Goal: Task Accomplishment & Management: Manage account settings

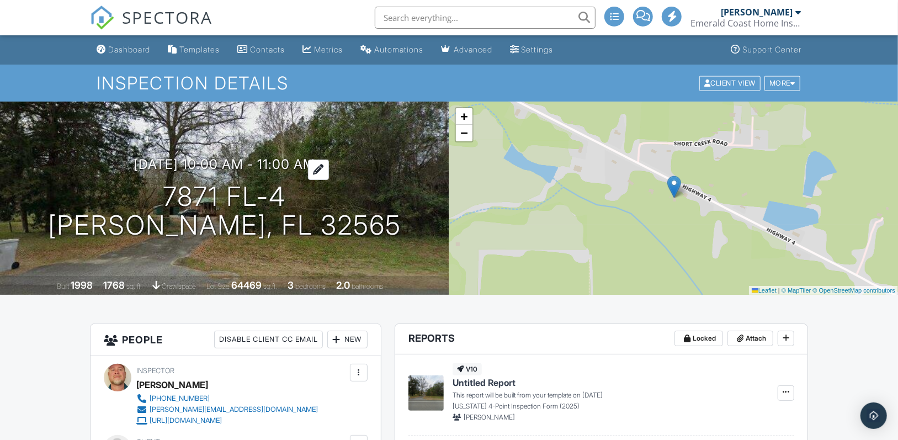
click at [329, 166] on div at bounding box center [318, 169] width 21 height 20
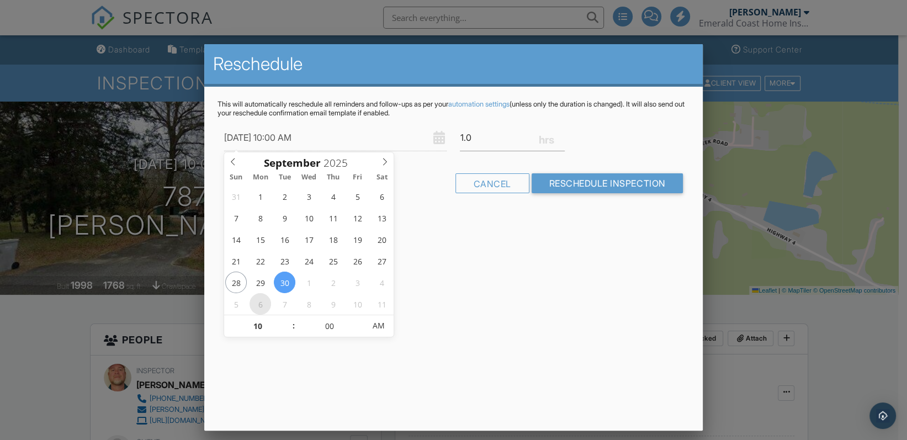
type input "10/06/2025 10:00 AM"
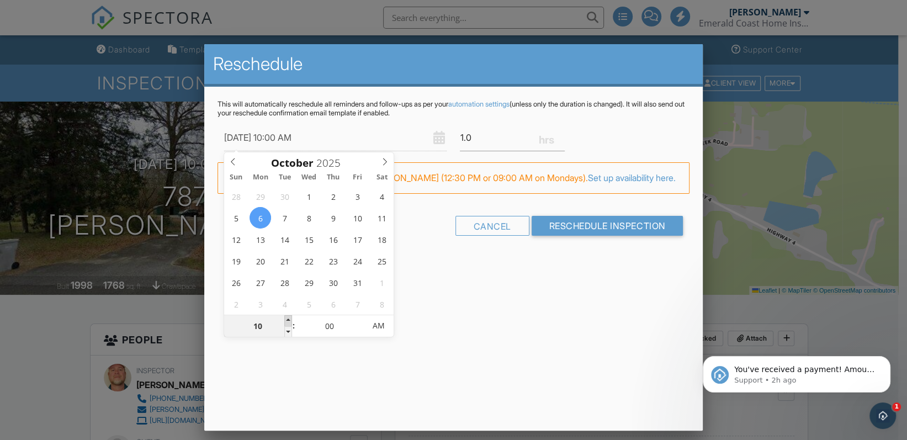
type input "11"
type input "10/06/2025 11:00 AM"
click at [286, 318] on span at bounding box center [288, 320] width 8 height 11
type input "12"
type input "[DATE] 12:00 PM"
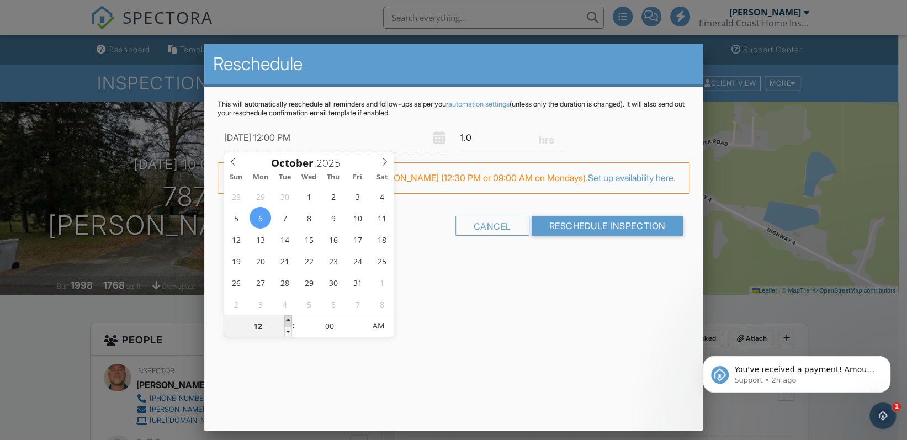
click at [286, 318] on span at bounding box center [288, 320] width 8 height 11
type input "01"
type input "[DATE] 1:00 PM"
click at [286, 318] on span at bounding box center [288, 320] width 8 height 11
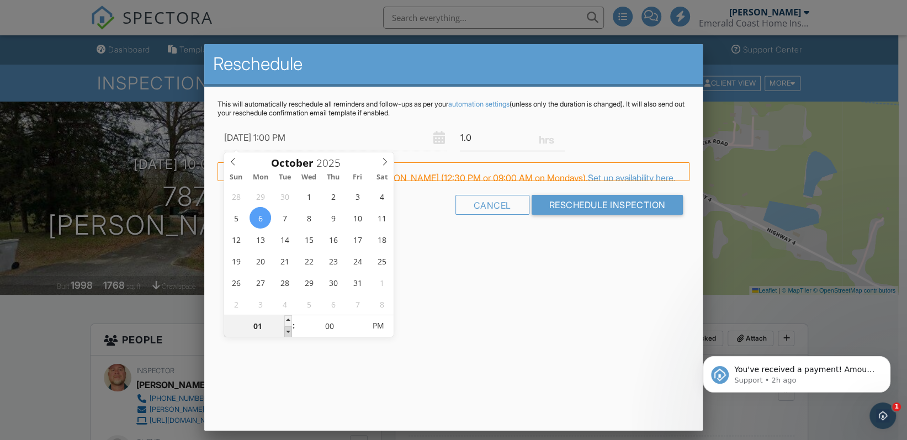
type input "12"
type input "[DATE] 12:00 PM"
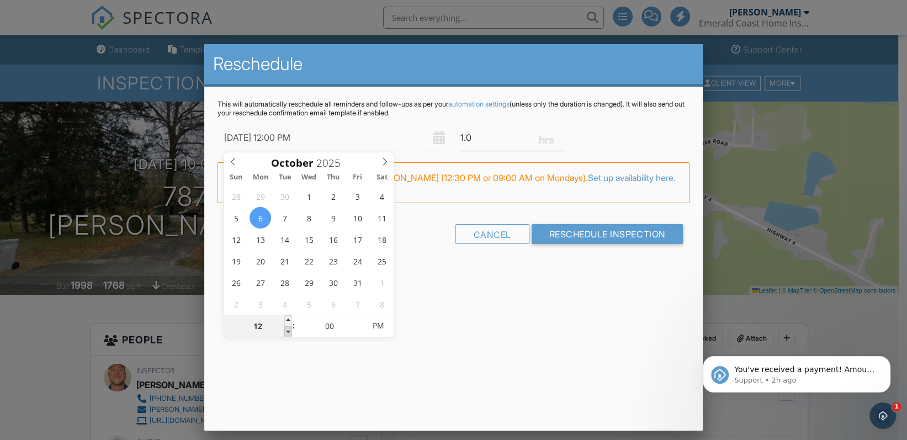
click at [287, 331] on span at bounding box center [288, 331] width 8 height 11
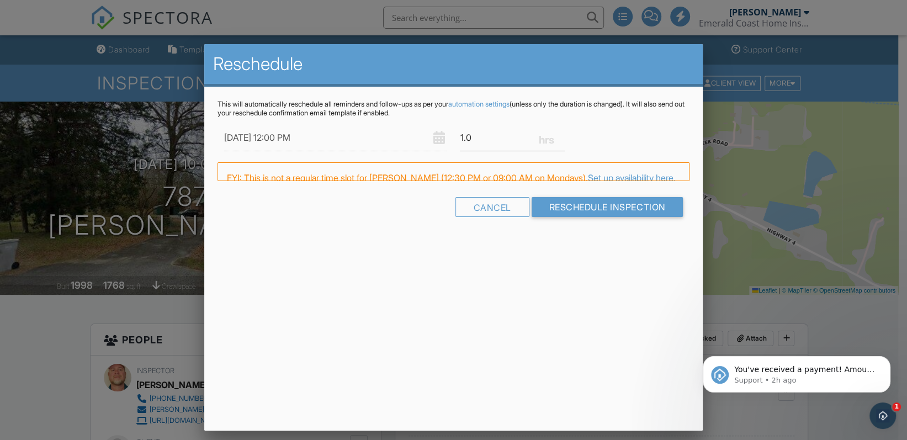
click at [460, 338] on div "Reschedule This will automatically reschedule all reminders and follow-ups as p…" at bounding box center [453, 237] width 499 height 386
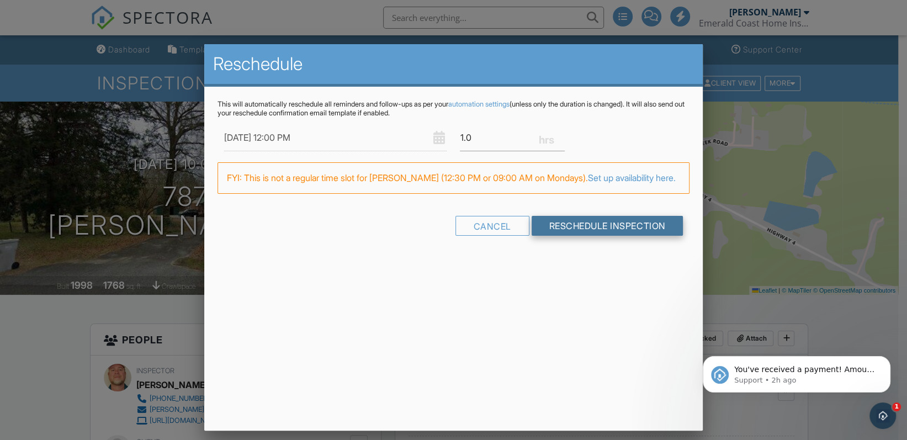
click at [578, 233] on input "Reschedule Inspection" at bounding box center [607, 226] width 152 height 20
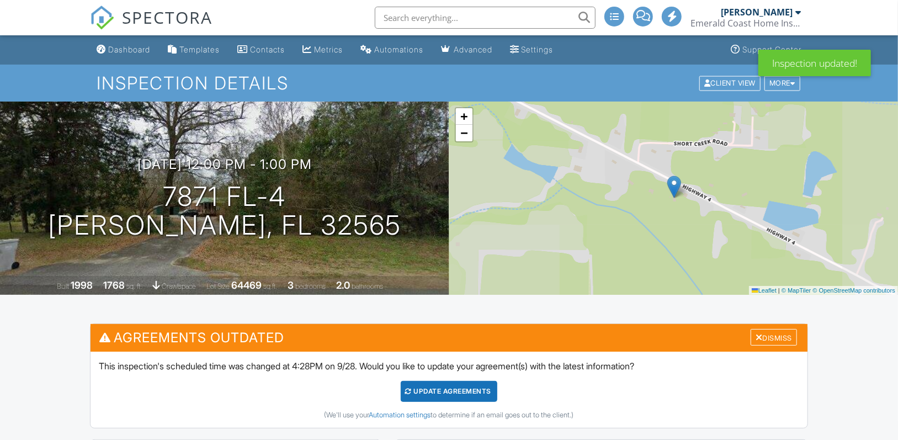
click at [435, 387] on div "Update Agreements" at bounding box center [449, 391] width 97 height 21
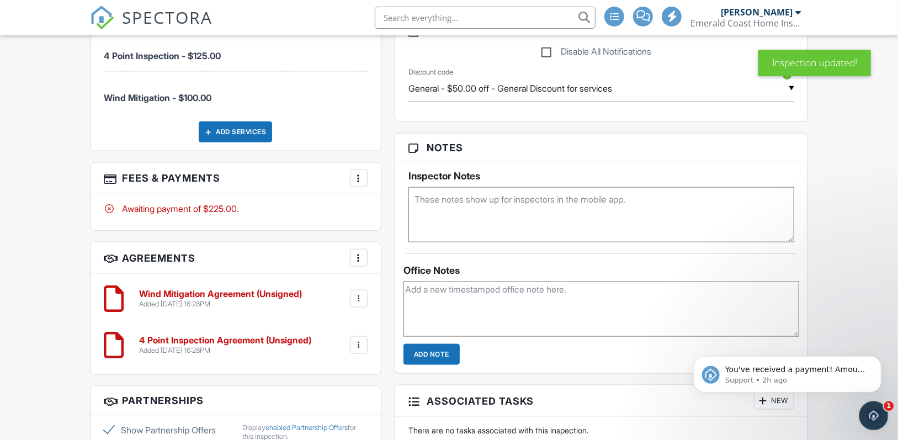
click at [869, 412] on icon "Open Intercom Messenger" at bounding box center [872, 414] width 18 height 18
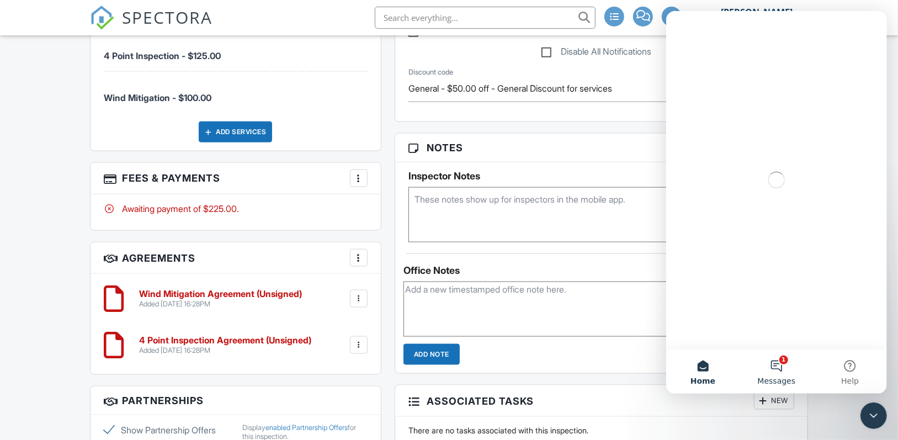
click at [777, 364] on button "1 Messages" at bounding box center [775, 371] width 73 height 44
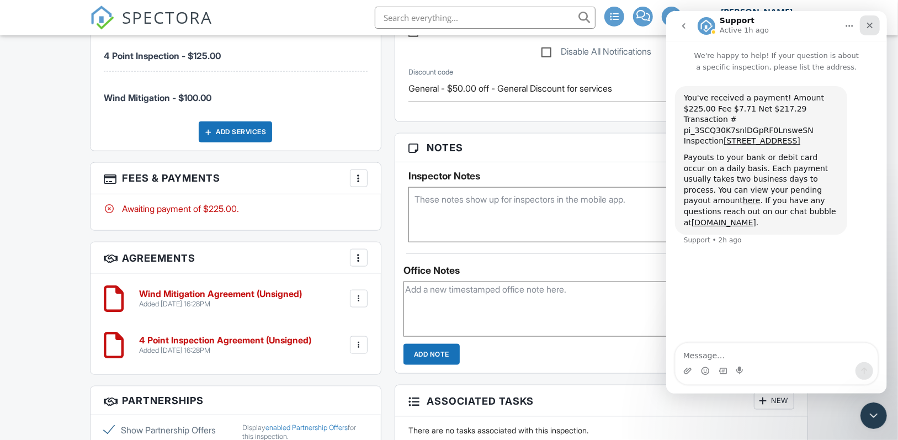
click at [874, 24] on div "Close" at bounding box center [869, 25] width 20 height 20
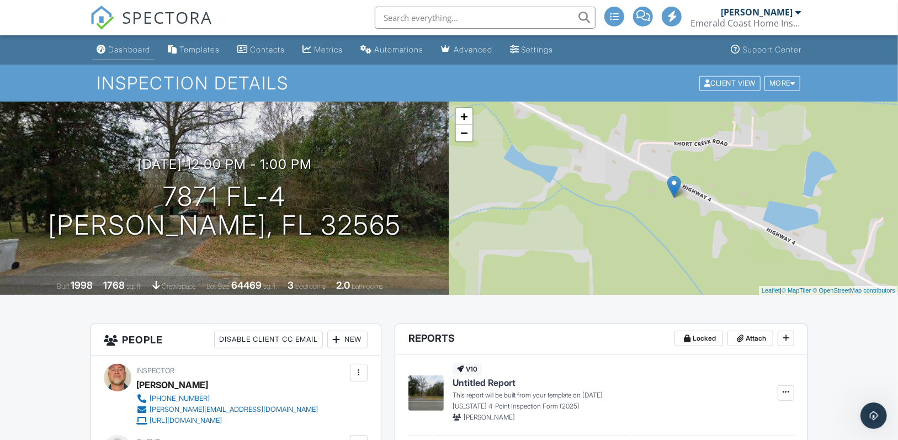
click at [129, 47] on div "Dashboard" at bounding box center [129, 49] width 42 height 9
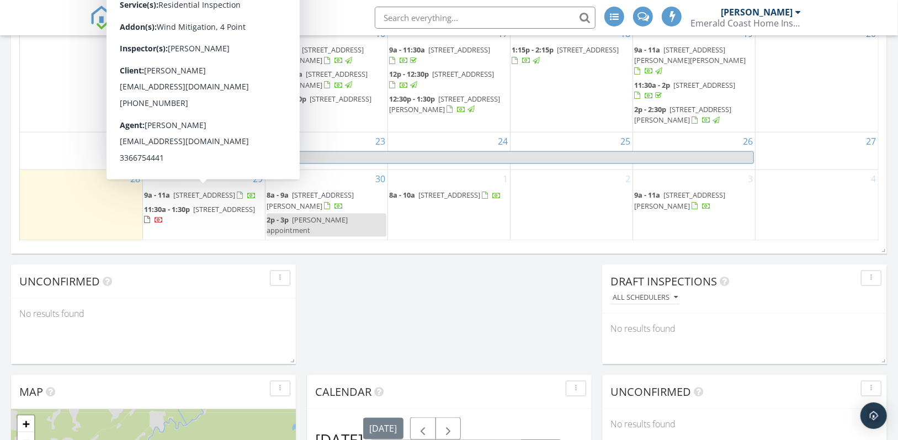
scroll to position [717, 0]
